Goal: Information Seeking & Learning: Learn about a topic

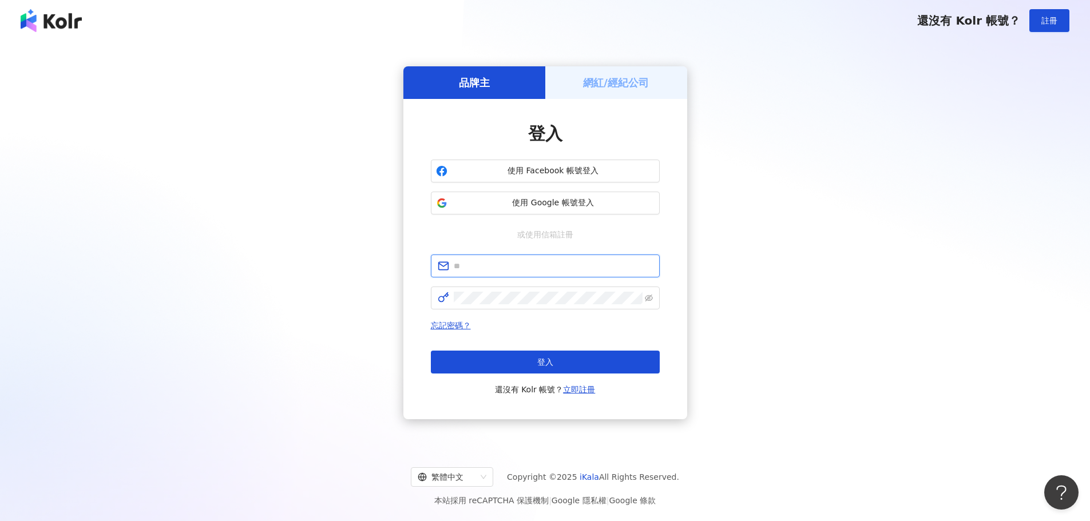
drag, startPoint x: 548, startPoint y: 260, endPoint x: 501, endPoint y: 313, distance: 70.1
click at [548, 260] on input "text" at bounding box center [553, 266] width 199 height 13
paste input "**********"
type input "**********"
click at [575, 360] on button "登入" at bounding box center [545, 362] width 229 height 23
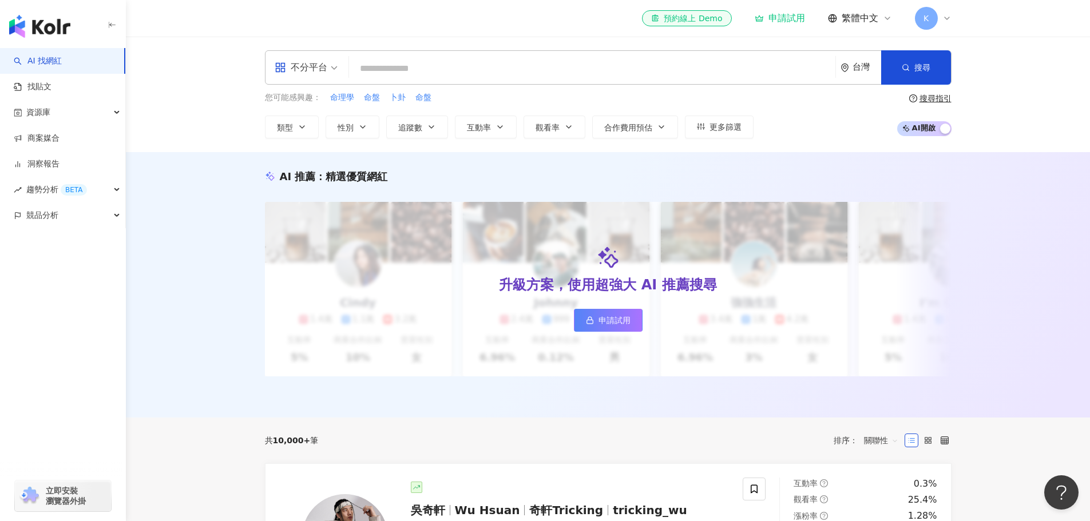
click at [437, 70] on input "search" at bounding box center [592, 69] width 477 height 22
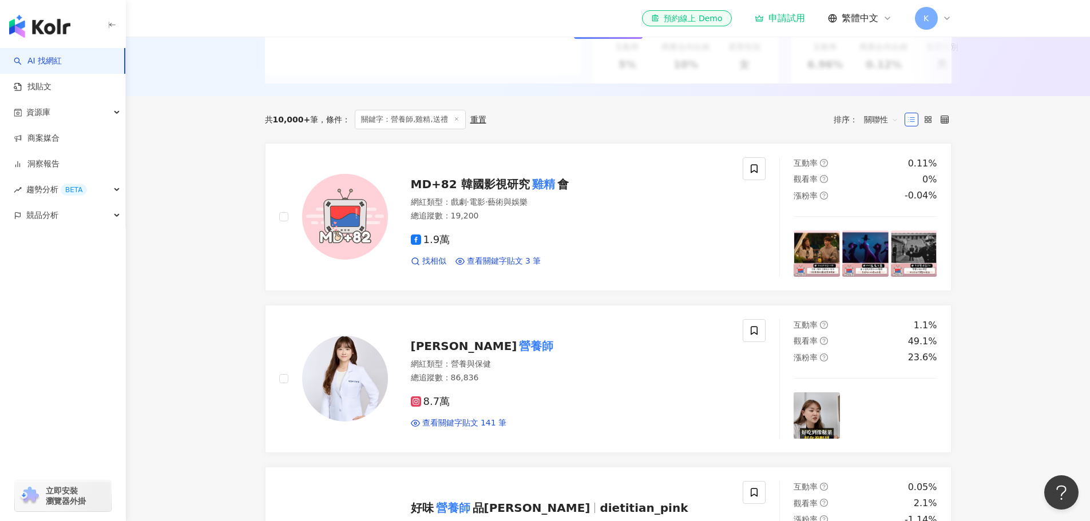
scroll to position [343, 0]
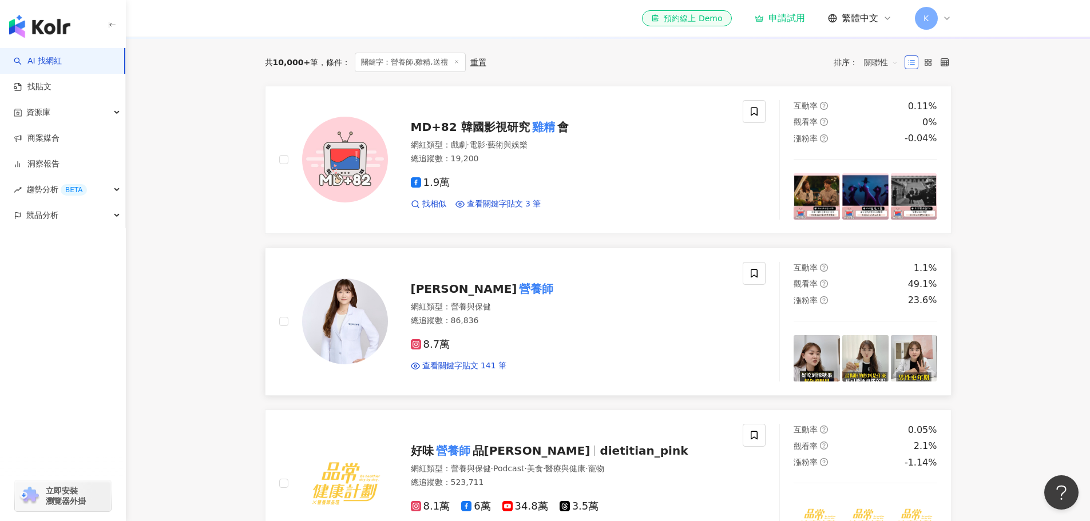
type input "*********"
click at [517, 288] on mark "營養師" at bounding box center [536, 289] width 39 height 18
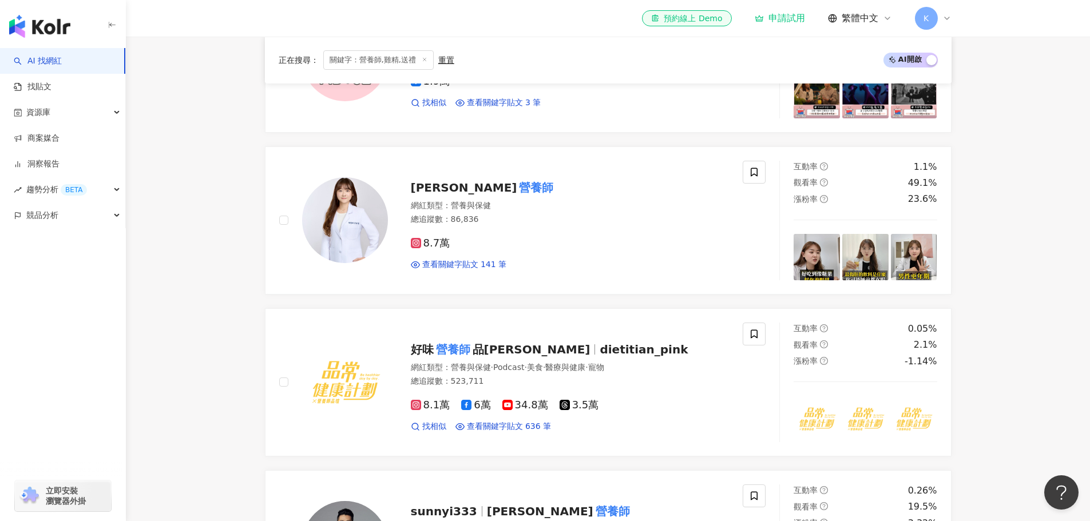
scroll to position [515, 0]
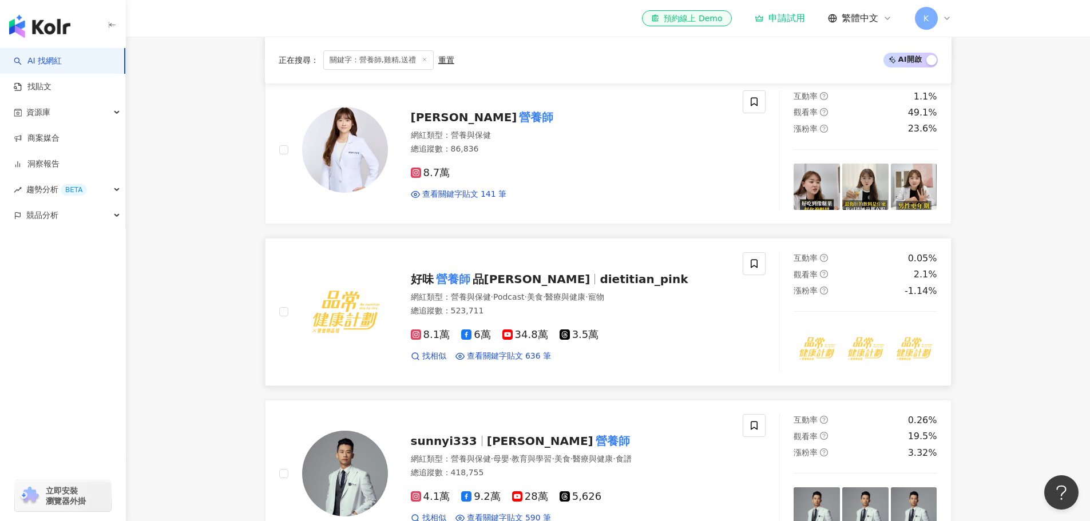
click at [600, 286] on span "dietitian_pink" at bounding box center [644, 279] width 88 height 14
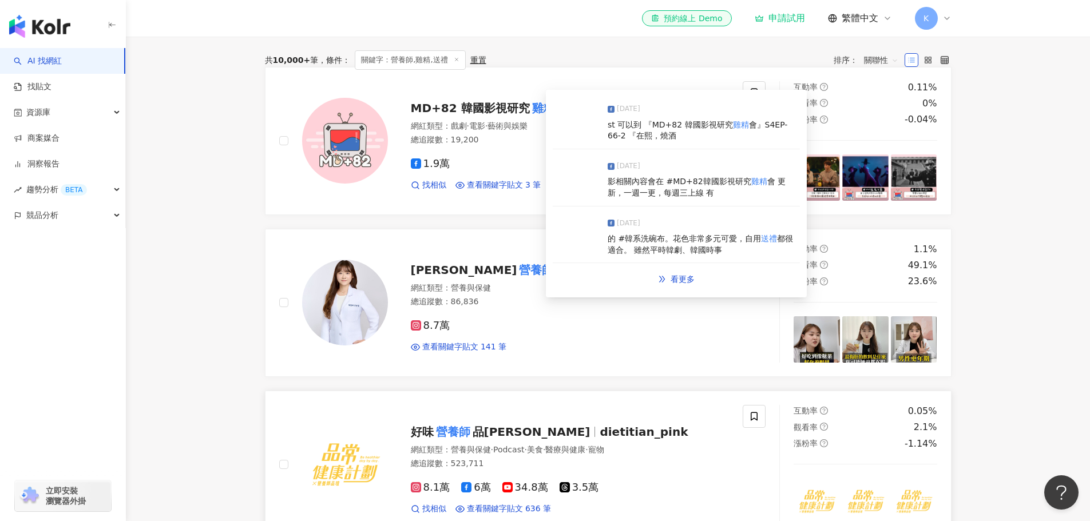
scroll to position [458, 0]
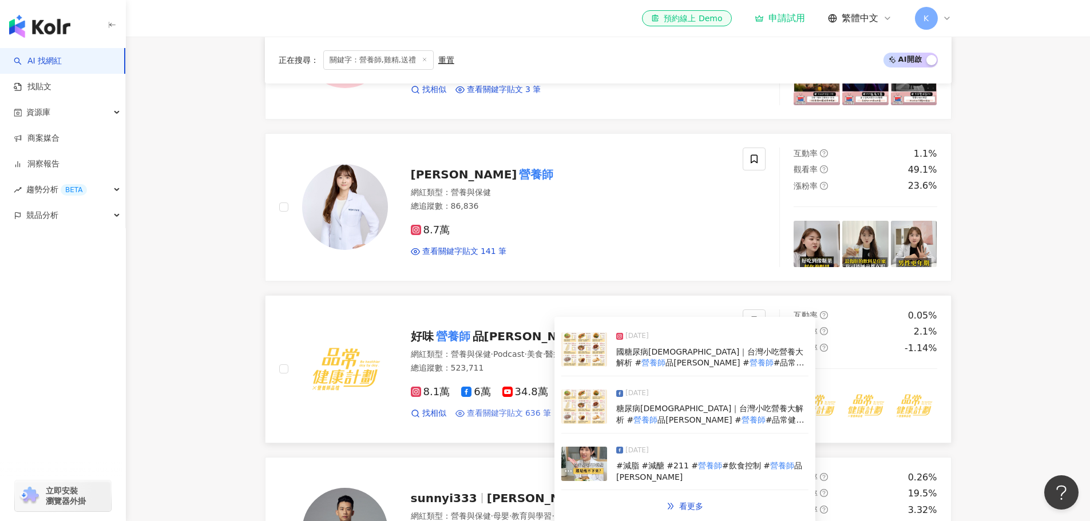
click at [503, 419] on span "查看關鍵字貼文 636 筆" at bounding box center [509, 413] width 85 height 11
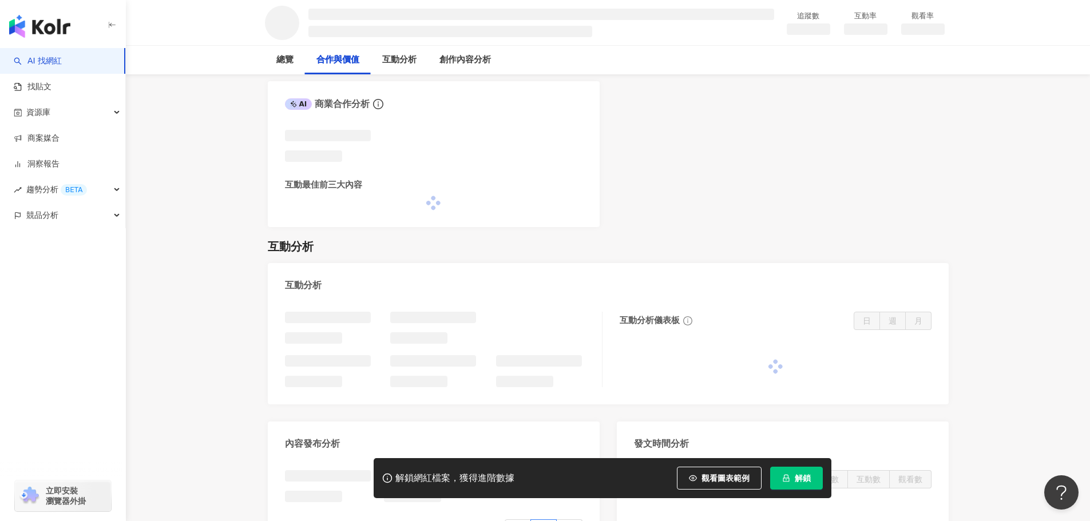
scroll to position [630, 0]
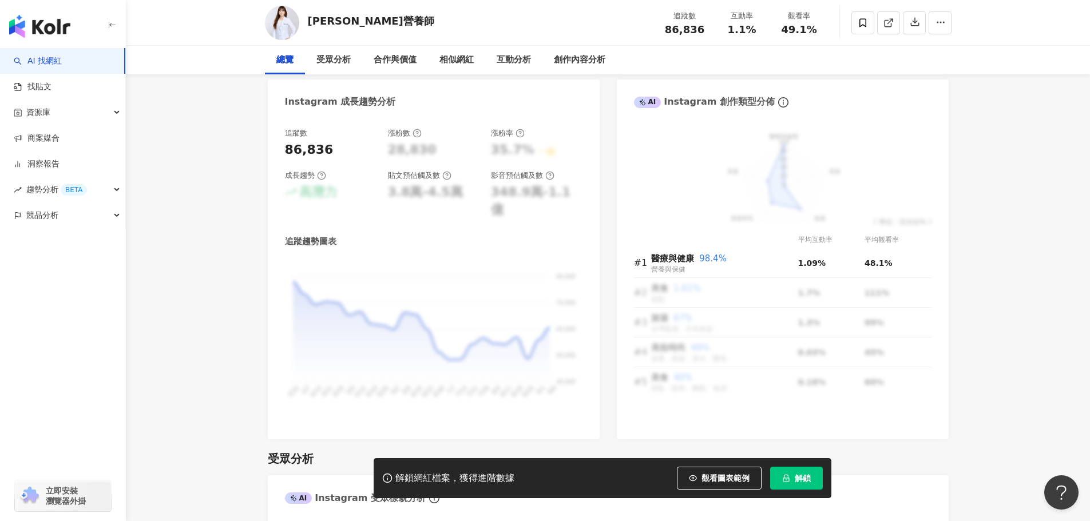
scroll to position [87, 0]
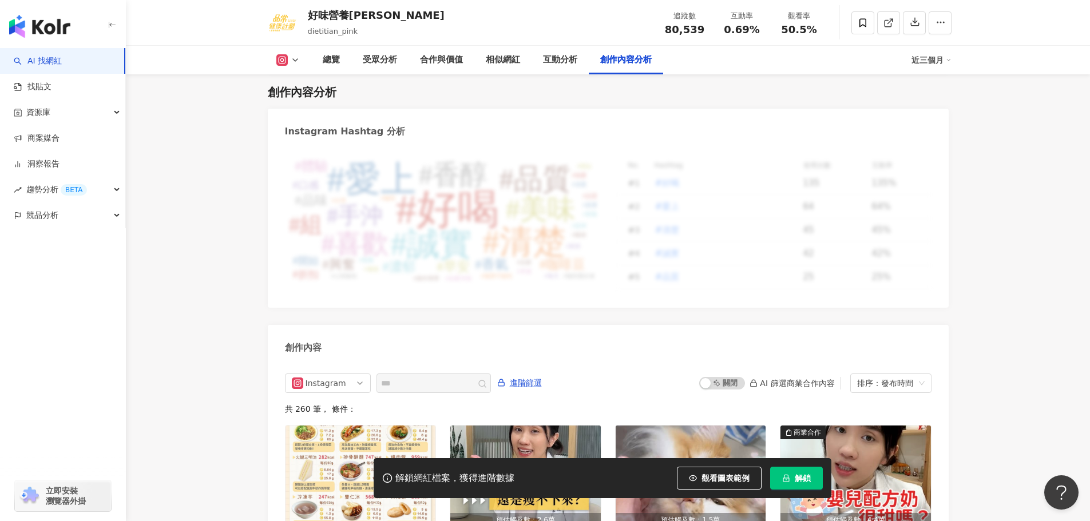
scroll to position [3435, 0]
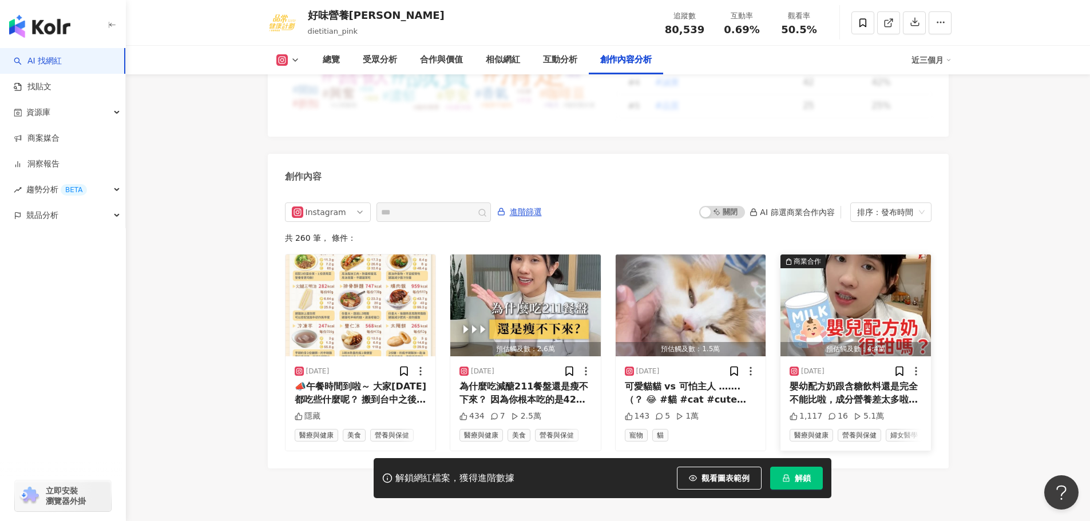
click at [871, 381] on div "嬰幼配方奶跟含糖飲料還是完全不能比啦，成分營養差太多啦！不要被嚇到了～ 並不是所有「糖」都不好 糖還是生理需求主要的能量來源之一，特別是成長期的孩子們 醫師營…" at bounding box center [856, 394] width 132 height 26
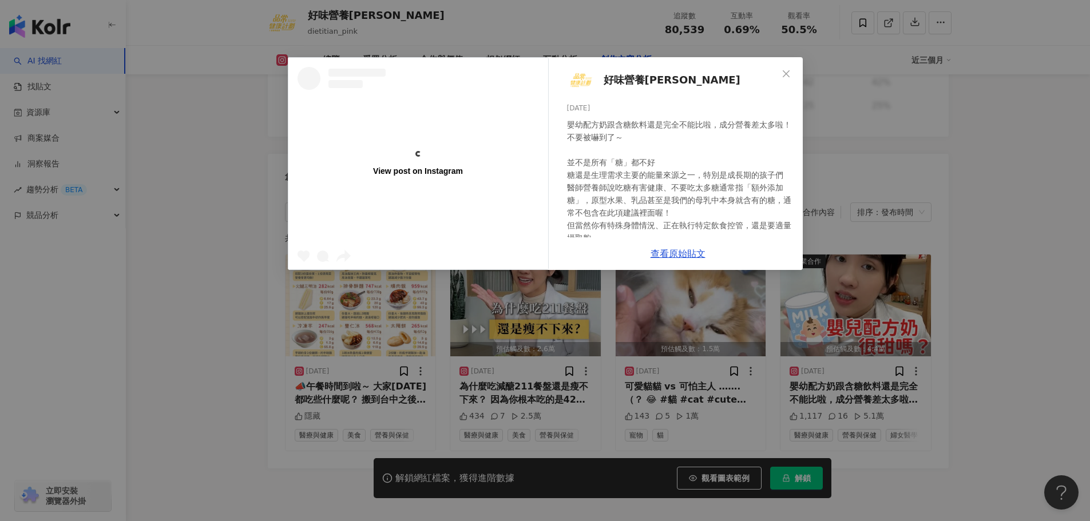
click at [649, 78] on span "好味營養[PERSON_NAME]" at bounding box center [672, 80] width 137 height 16
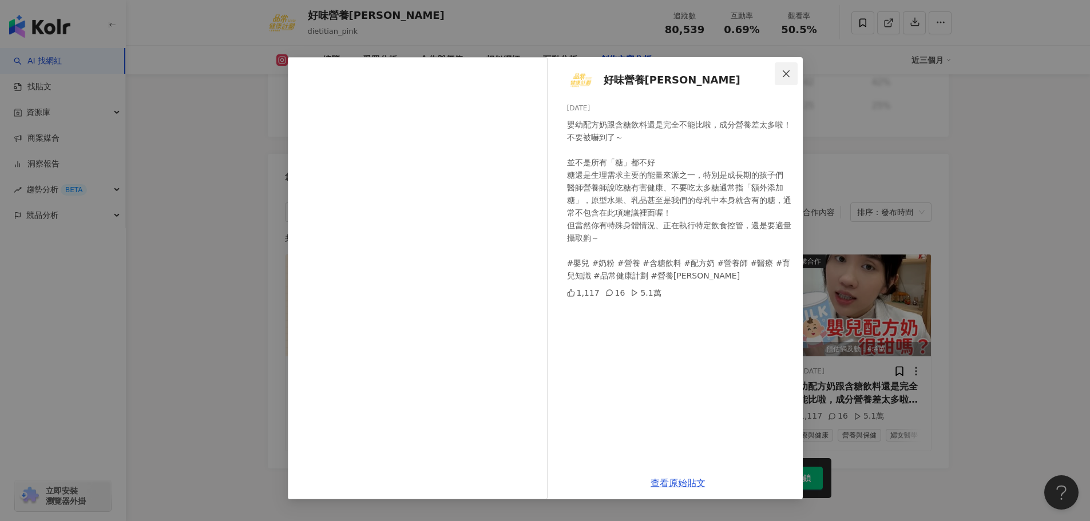
click at [784, 74] on icon "close" at bounding box center [786, 73] width 9 height 9
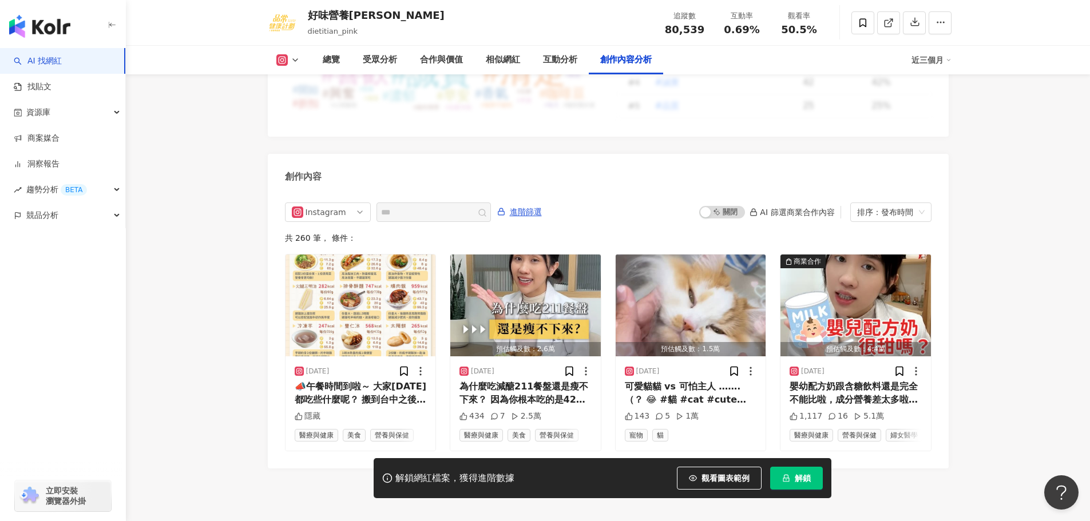
click at [499, 203] on div "Instagram 進階篩選 啟動 關閉 AI 篩選商業合作內容 排序：發布時間 共 260 筆 ， 條件： 2025/9/3 📣午餐時間到啦～ 大家今天都吃…" at bounding box center [608, 327] width 647 height 248
click at [487, 206] on span at bounding box center [475, 213] width 23 height 14
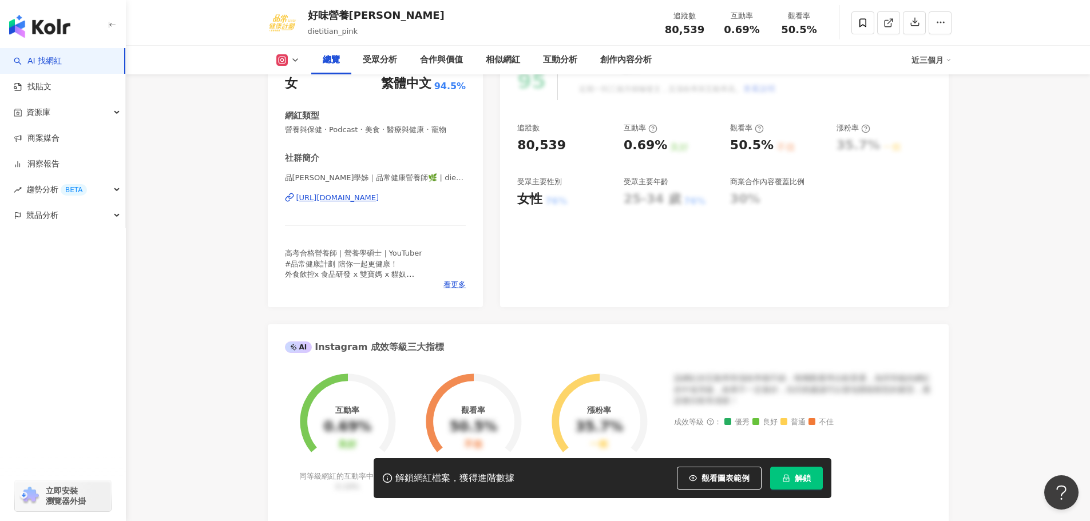
scroll to position [114, 0]
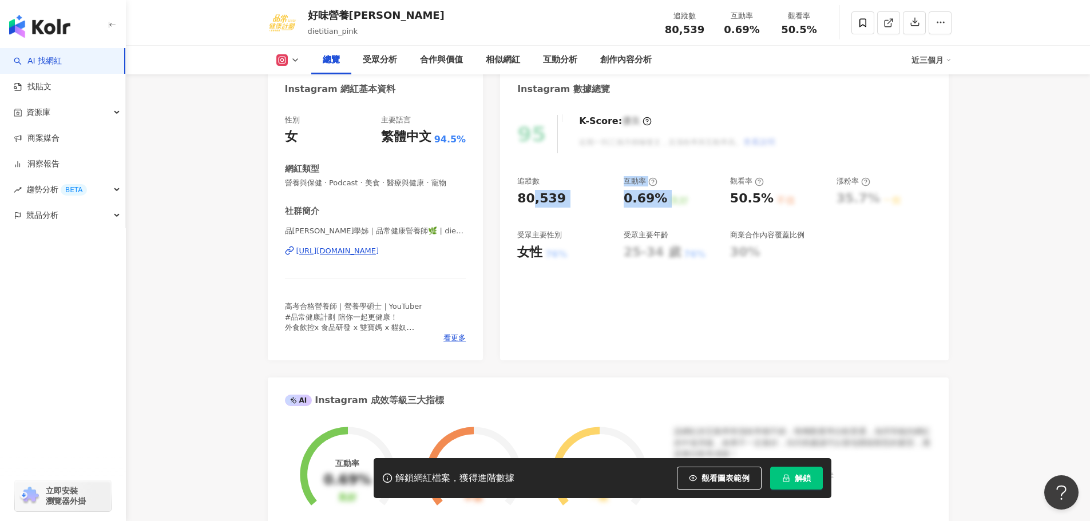
drag, startPoint x: 530, startPoint y: 205, endPoint x: 717, endPoint y: 199, distance: 186.7
click at [710, 203] on div "追蹤數 80,539 互動率 0.69% 良好 觀看率 50.5% 不佳 漲粉率 35.7% 一般 受眾主要性別 女性 76% 受眾主要年齡 25-34 歲 …" at bounding box center [724, 218] width 414 height 85
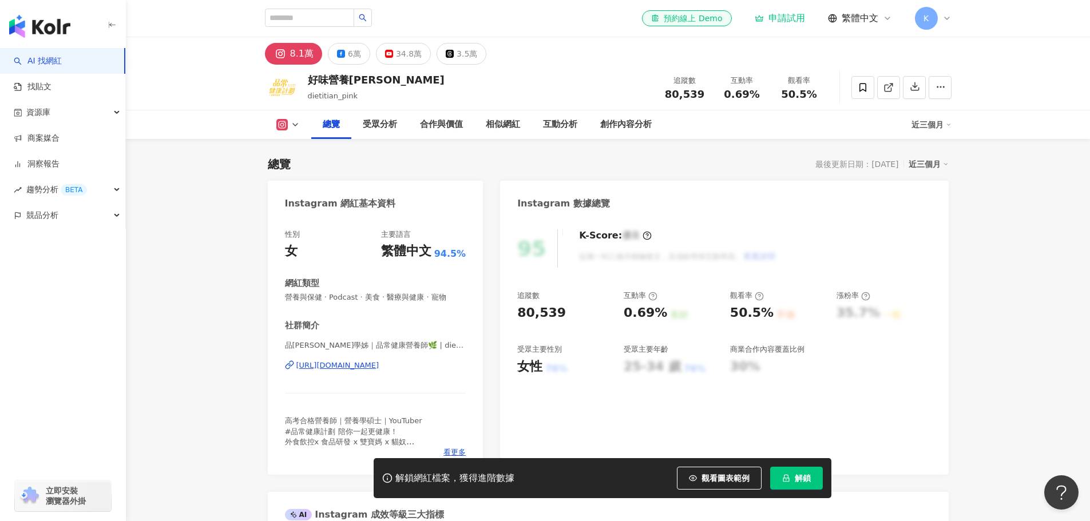
click at [341, 95] on span "dietitian_pink" at bounding box center [333, 96] width 50 height 9
click at [294, 121] on div "總覽" at bounding box center [285, 124] width 40 height 29
click at [295, 126] on div "總覽" at bounding box center [285, 124] width 40 height 29
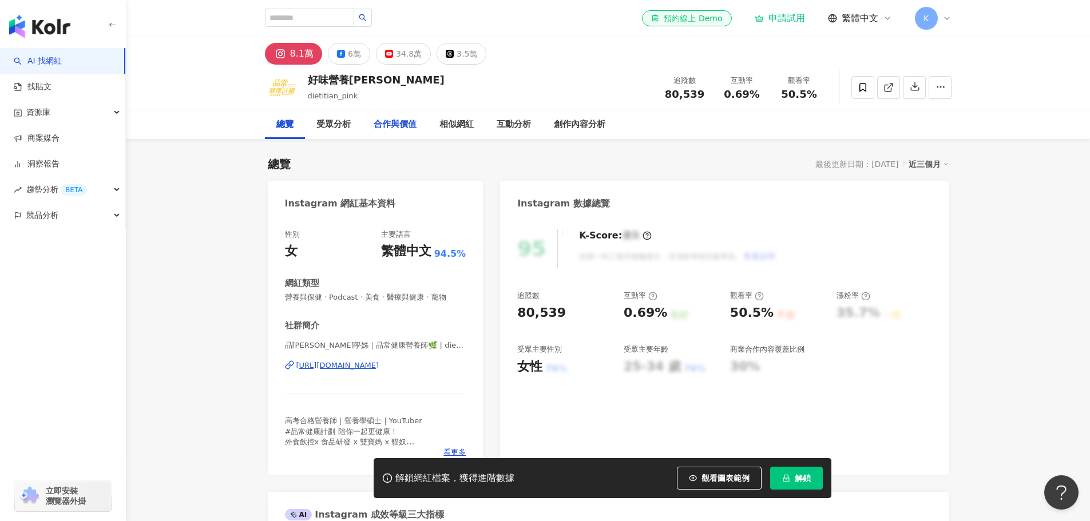
click at [368, 124] on div "合作與價值" at bounding box center [395, 124] width 66 height 29
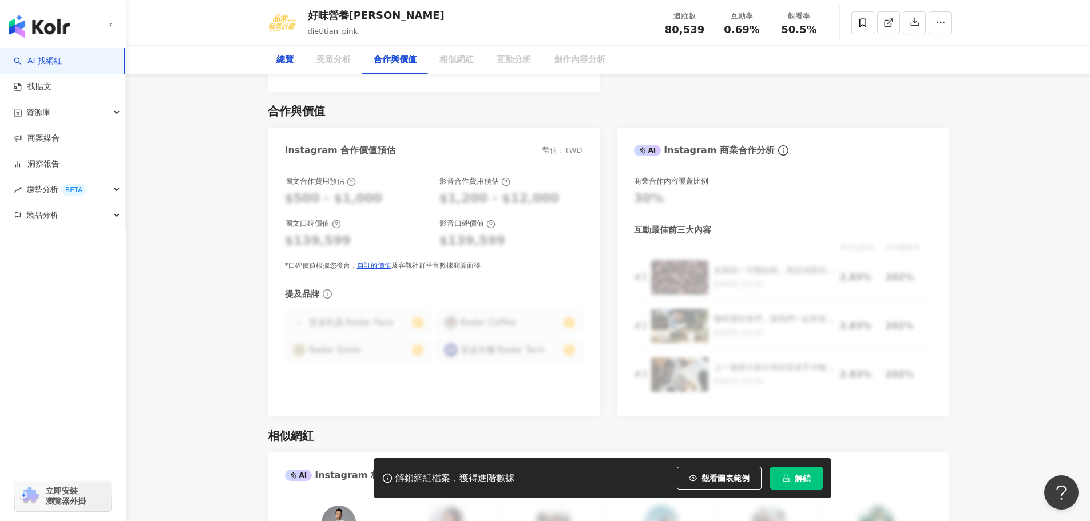
click at [305, 52] on div "總覽" at bounding box center [285, 60] width 40 height 29
click at [333, 12] on div "好味營養[PERSON_NAME]" at bounding box center [376, 15] width 137 height 14
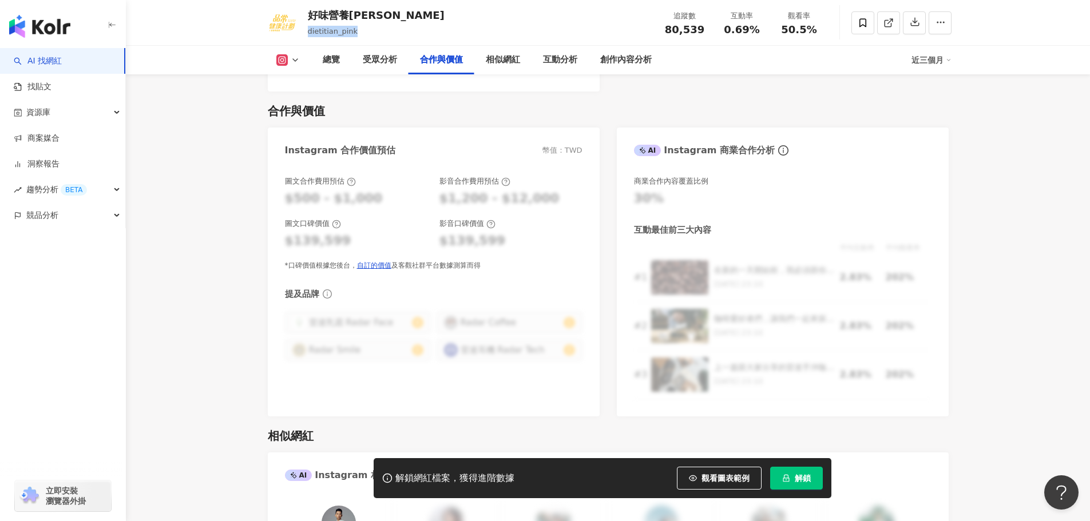
drag, startPoint x: 308, startPoint y: 30, endPoint x: 369, endPoint y: 35, distance: 61.4
click at [369, 35] on div "dietitian_pink" at bounding box center [376, 31] width 137 height 11
click at [314, 18] on div "好味營養[PERSON_NAME]" at bounding box center [376, 15] width 137 height 14
click at [268, 19] on img at bounding box center [282, 23] width 34 height 34
click at [324, 19] on div "好味營養[PERSON_NAME]" at bounding box center [376, 15] width 137 height 14
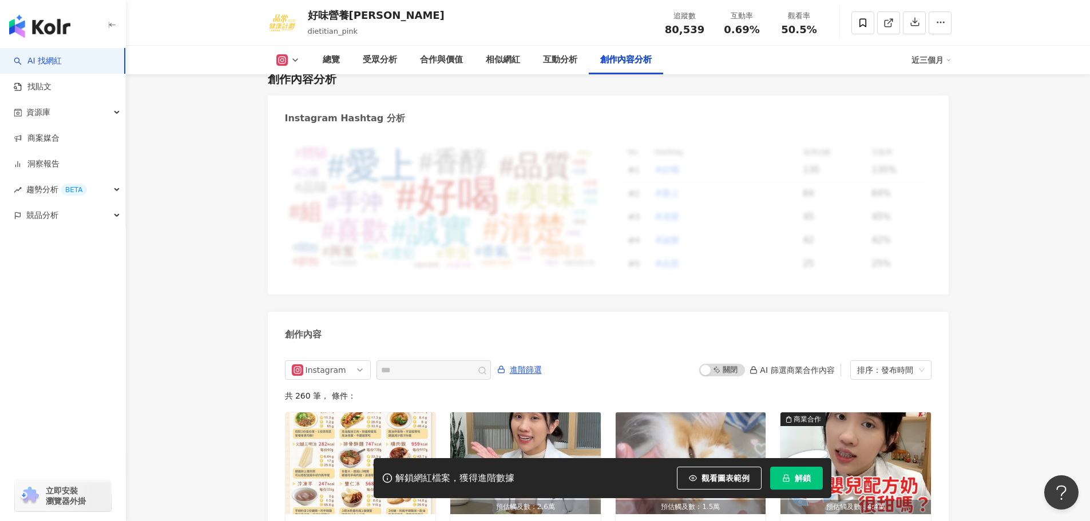
scroll to position [3495, 0]
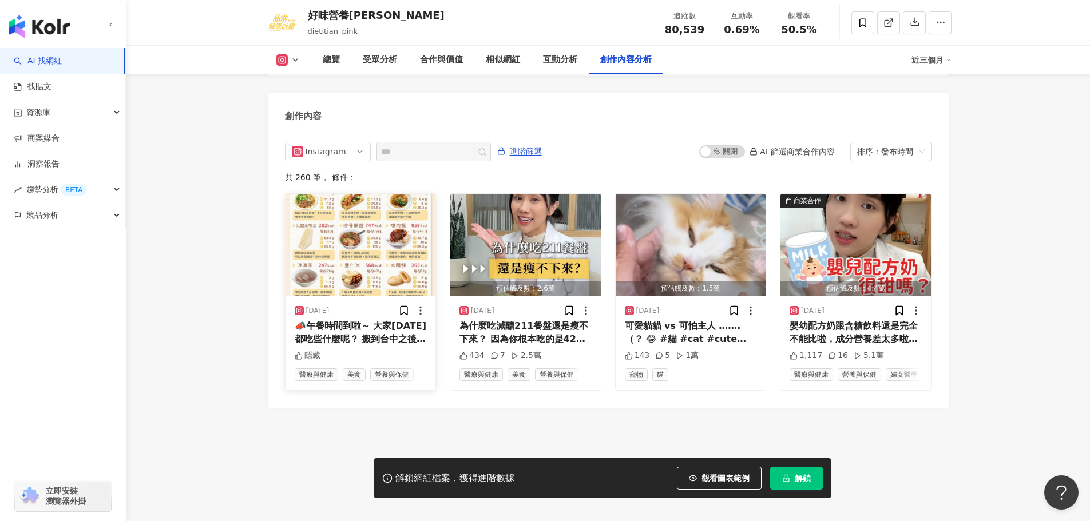
click at [326, 321] on div "📣午餐時間到啦～ 大家今天都吃些什麼呢？ 搬到台中之後發現美食也是很多🤩 大麵羹、肉圓、排骨酥麵、焢肉飯… 每一道都必吃，但也別忘了營養要均衡啊～ 分食共享、…" at bounding box center [361, 333] width 132 height 26
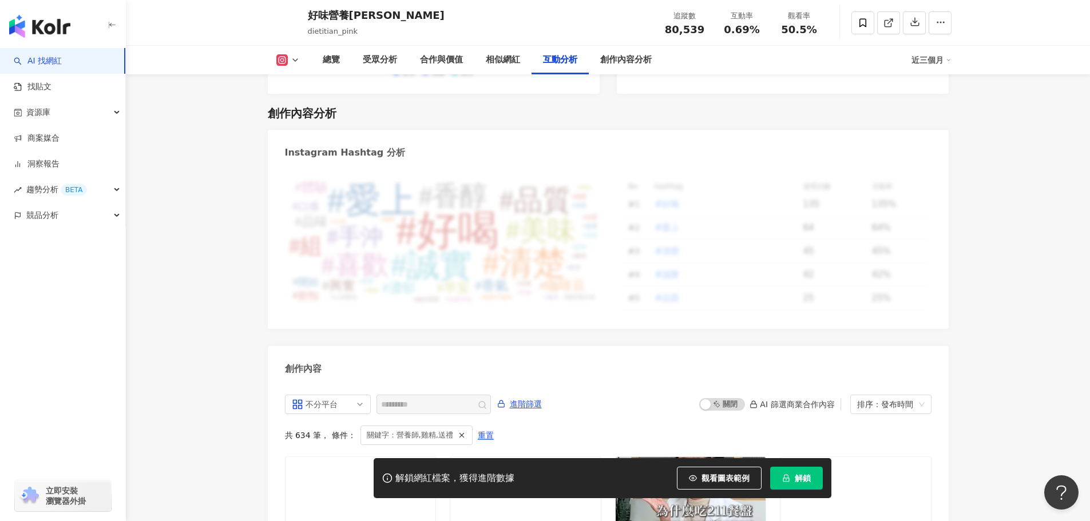
scroll to position [3154, 0]
